Goal: Information Seeking & Learning: Understand process/instructions

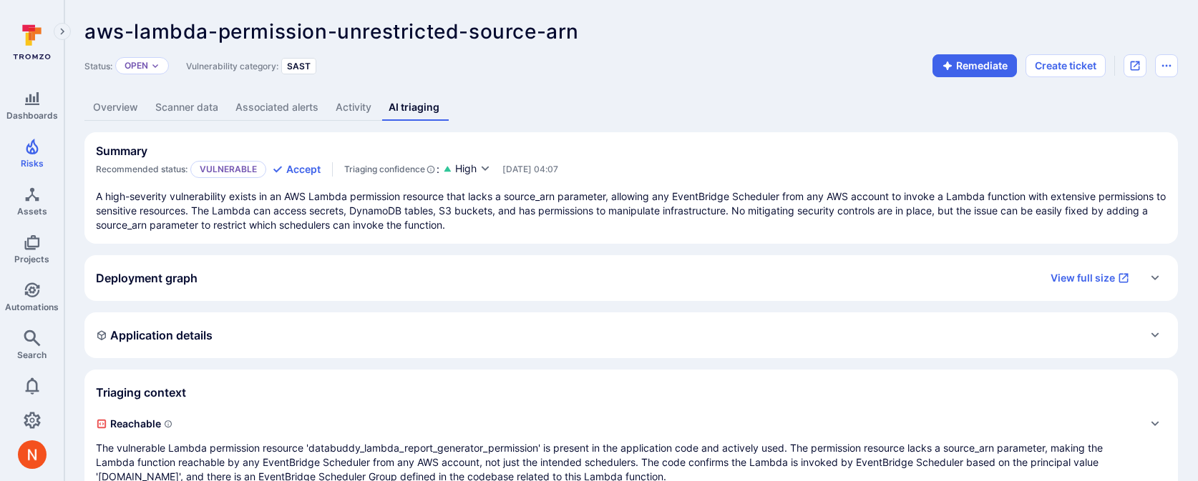
scroll to position [63, 0]
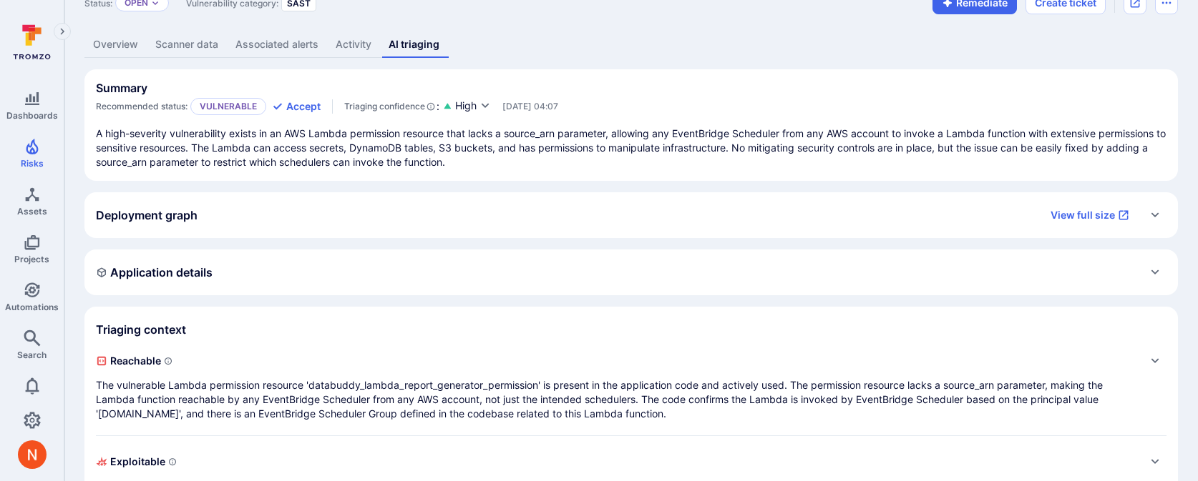
click at [262, 372] on span "Reachable" at bounding box center [617, 361] width 1042 height 23
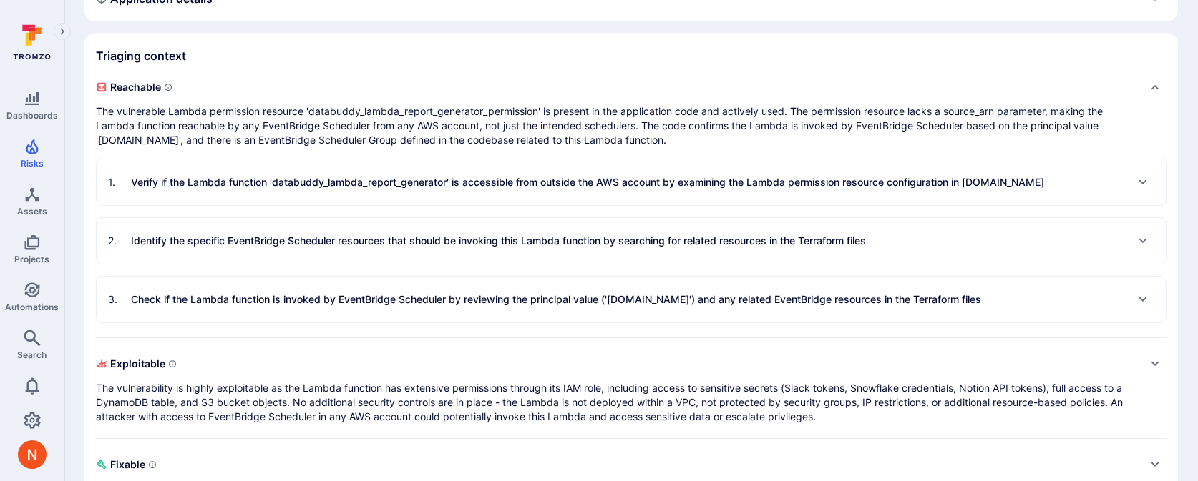
scroll to position [343, 0]
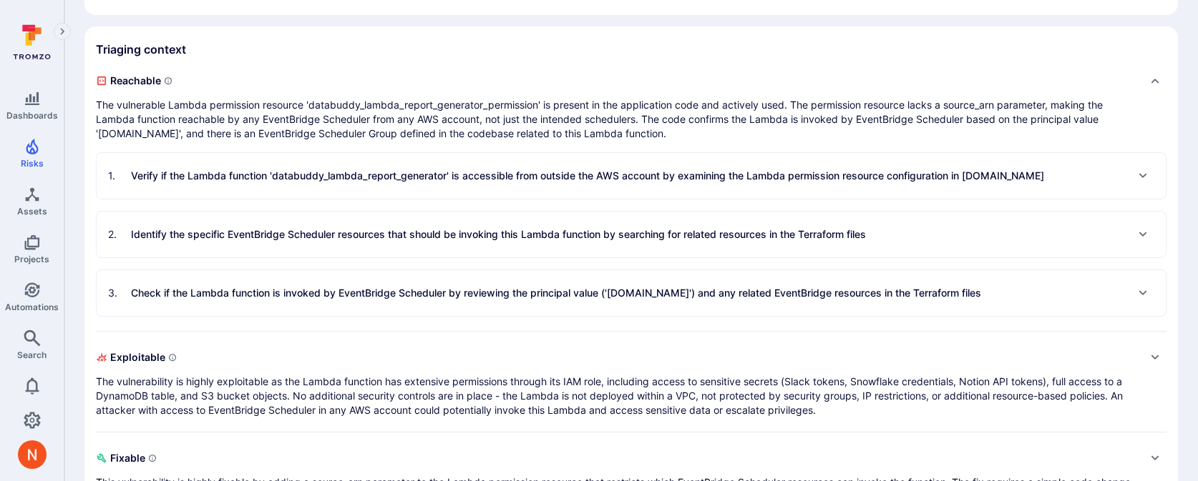
click at [333, 186] on div "1 . Verify if the Lambda function 'databuddy_lambda_report_generator' is access…" at bounding box center [576, 176] width 936 height 23
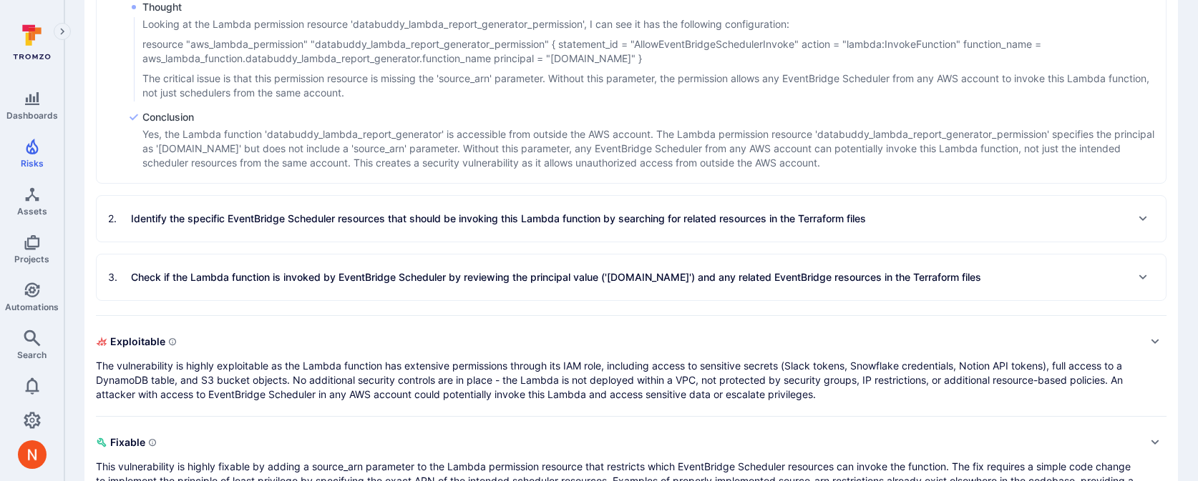
click at [338, 212] on p "Identify the specific EventBridge Scheduler resources that should be invoking t…" at bounding box center [498, 219] width 735 height 14
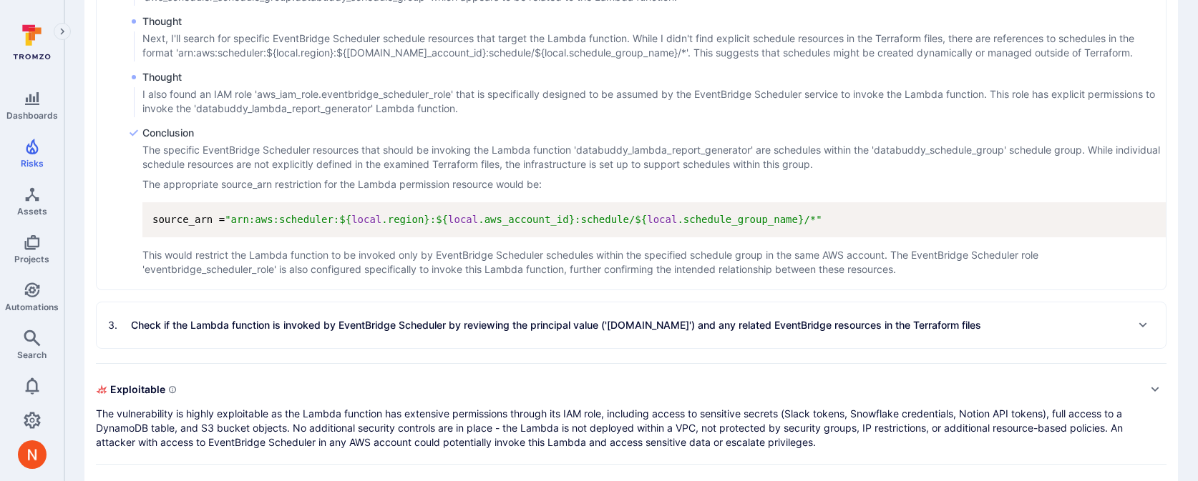
scroll to position [1086, 0]
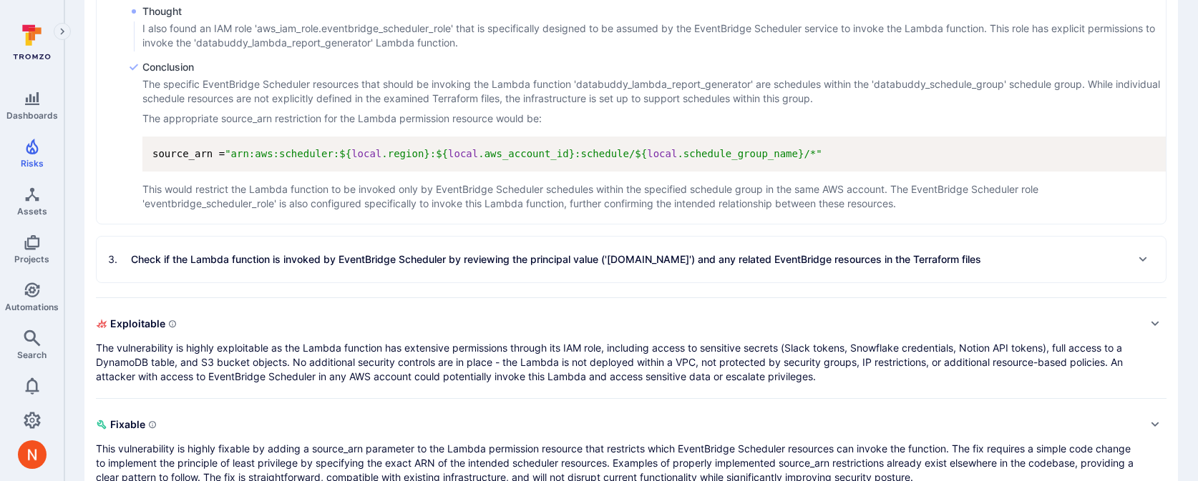
click at [346, 252] on div "3 . Check if the Lambda function is invoked by EventBridge Scheduler by reviewi…" at bounding box center [544, 259] width 873 height 23
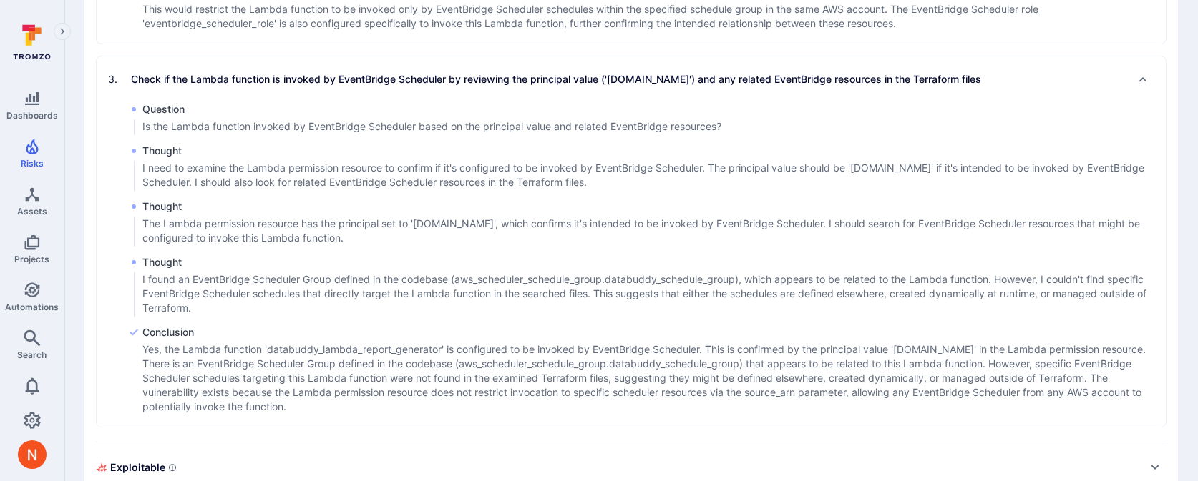
scroll to position [1258, 0]
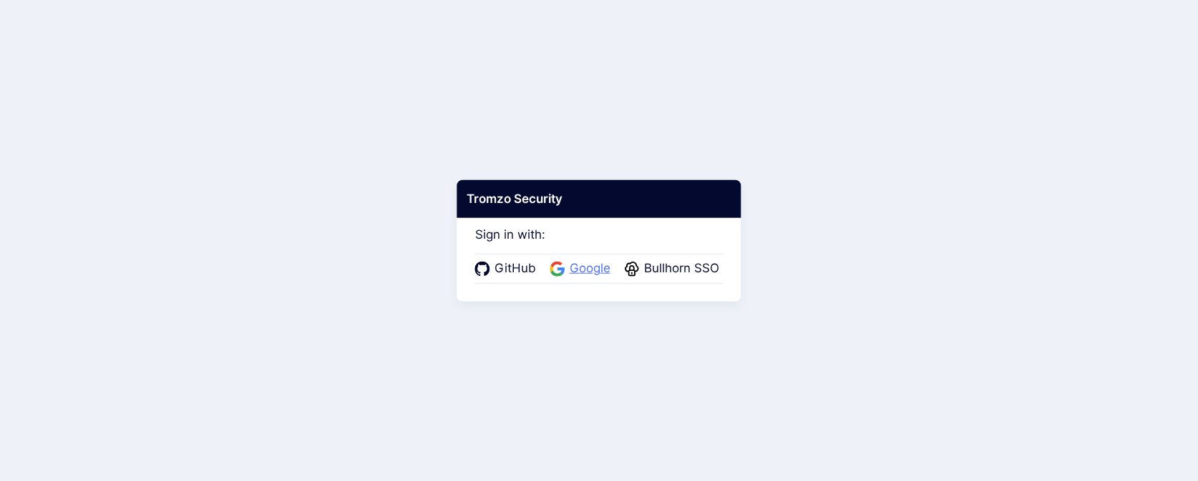
click at [606, 268] on span "Google" at bounding box center [589, 269] width 49 height 19
